Goal: Task Accomplishment & Management: Manage account settings

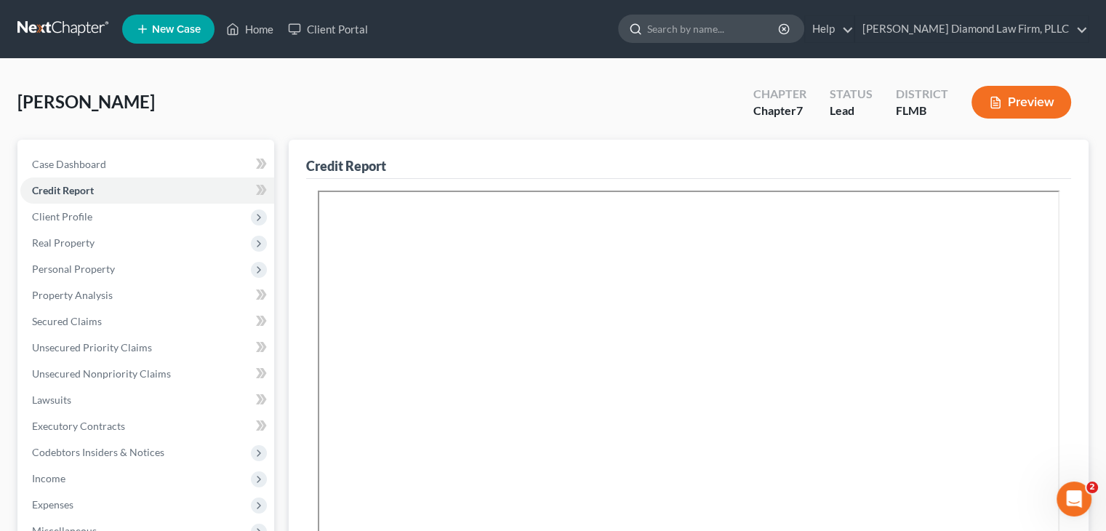
click at [736, 33] on input "search" at bounding box center [713, 28] width 133 height 27
type input "c"
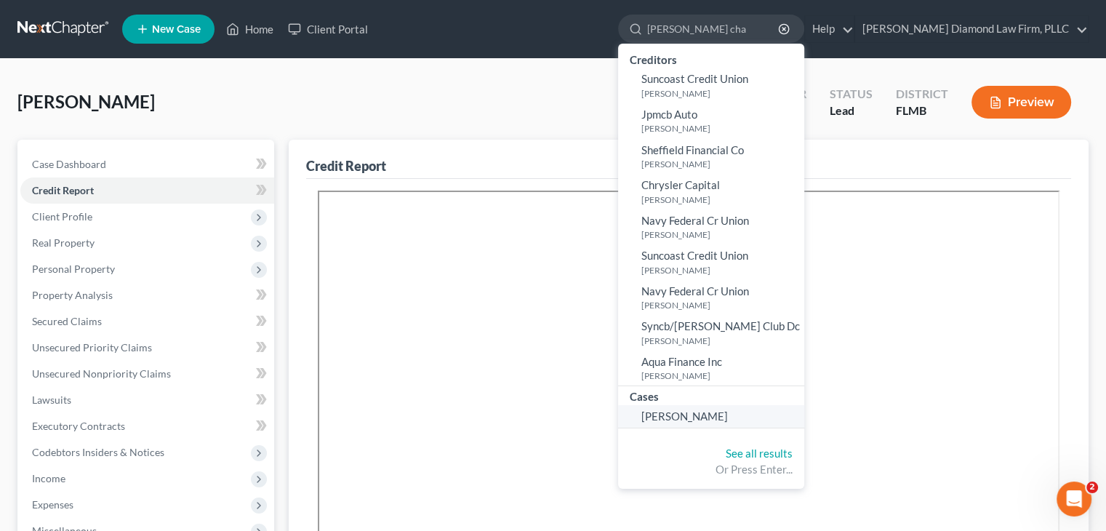
type input "klein cha"
click at [728, 413] on span "Klein, Charles" at bounding box center [685, 416] width 87 height 13
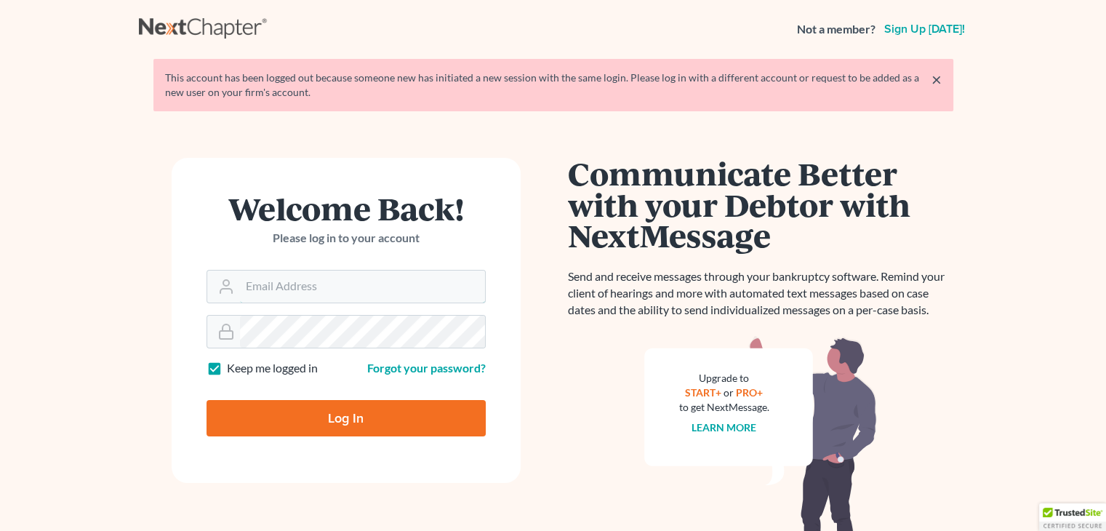
type input "[EMAIL_ADDRESS][DOMAIN_NAME]"
click at [352, 410] on input "Log In" at bounding box center [346, 418] width 279 height 36
type input "Thinking..."
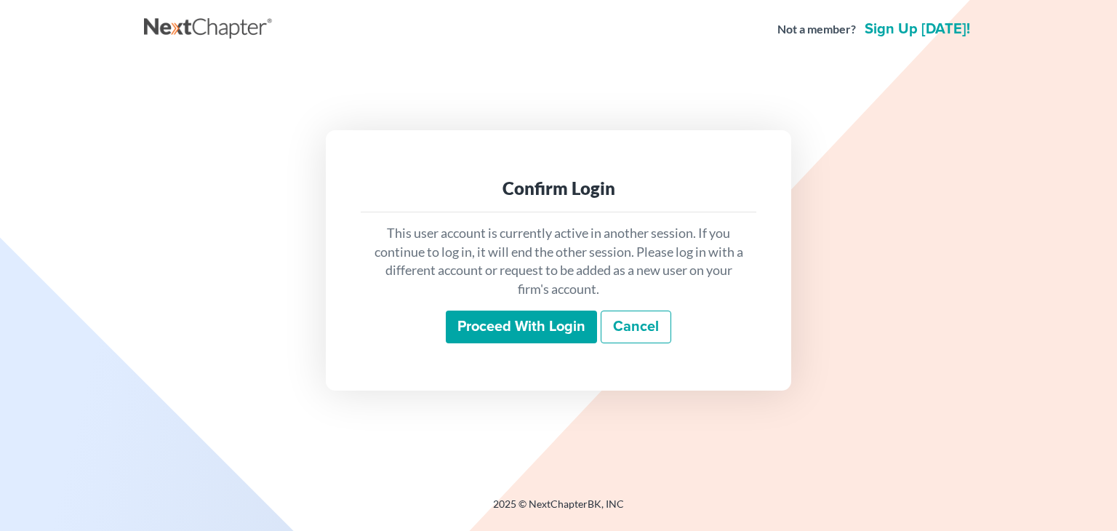
click at [524, 316] on input "Proceed with login" at bounding box center [521, 327] width 151 height 33
